Goal: Transaction & Acquisition: Purchase product/service

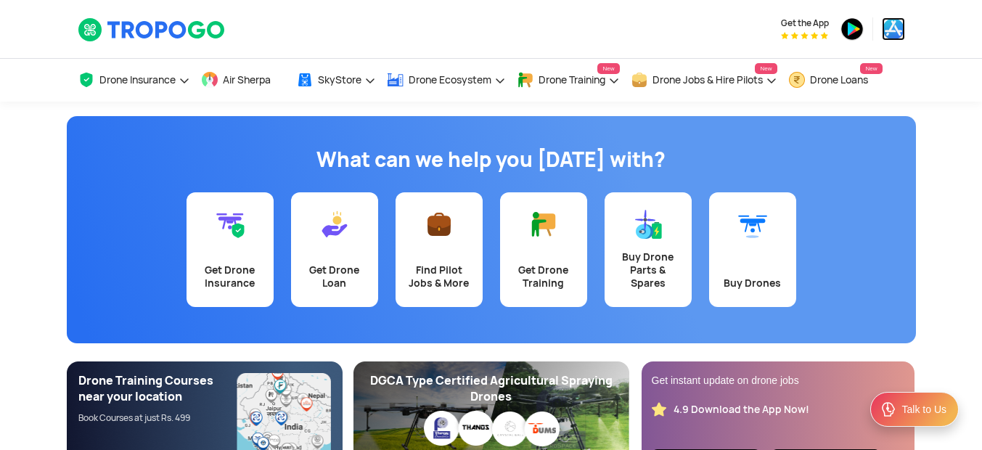
click at [897, 25] on img at bounding box center [893, 28] width 23 height 23
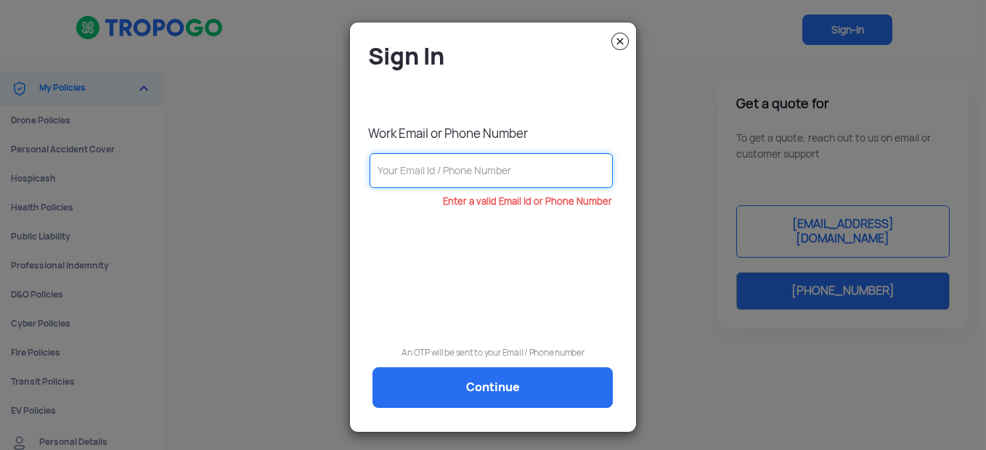
paste input "9811817062"
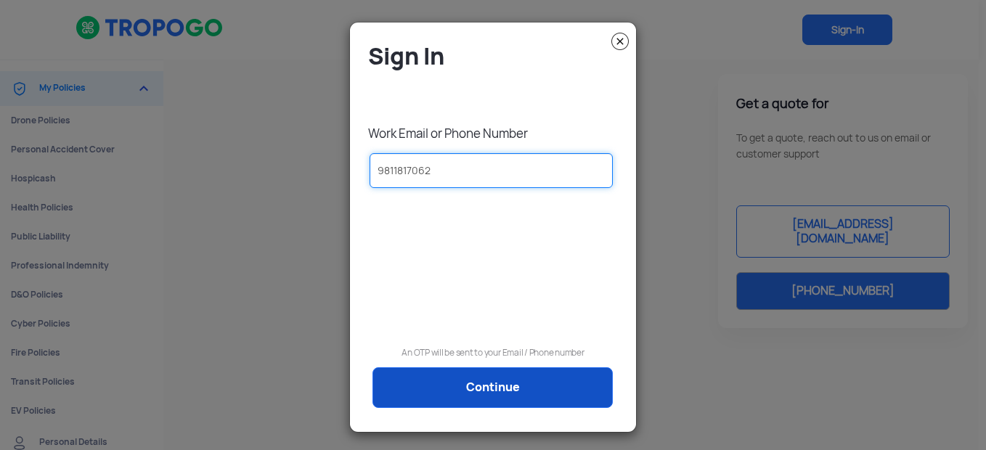
type input "9811817062"
click at [481, 388] on link "Continue" at bounding box center [492, 387] width 240 height 41
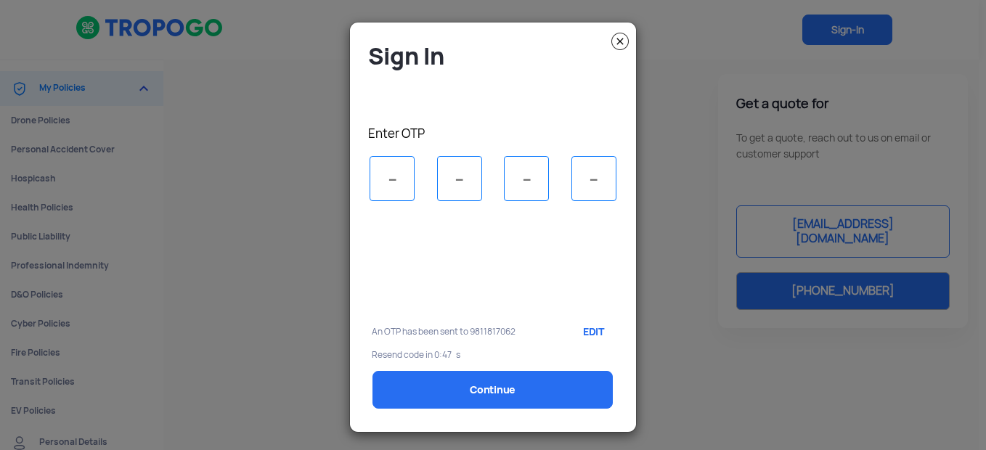
click at [616, 44] on img at bounding box center [619, 41] width 17 height 17
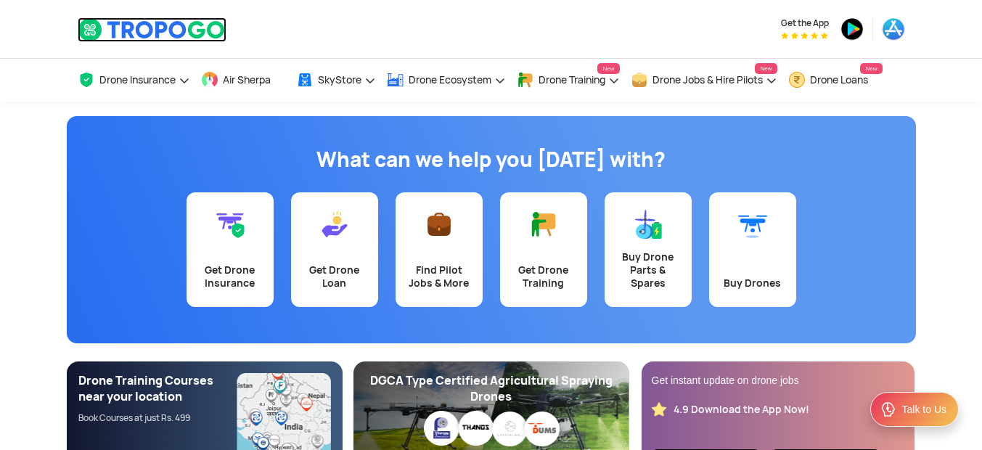
click at [166, 28] on img at bounding box center [152, 29] width 149 height 25
